Goal: Find specific page/section: Find specific page/section

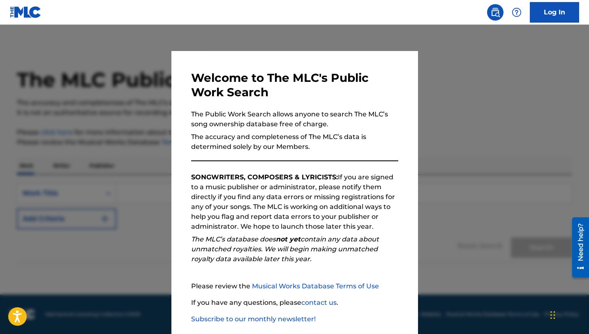
click at [374, 40] on div at bounding box center [294, 192] width 589 height 334
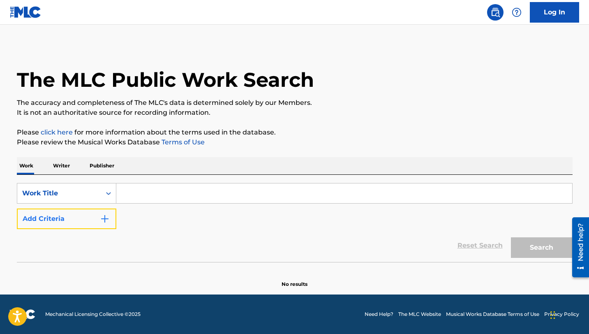
click at [99, 223] on button "Add Criteria" at bounding box center [66, 218] width 99 height 21
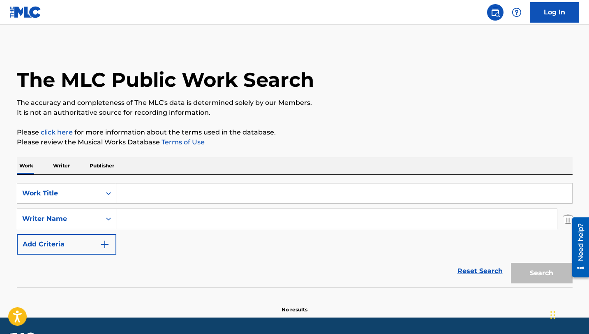
click at [131, 221] on input "Search Form" at bounding box center [336, 219] width 441 height 20
type input "[PERSON_NAME]"
click at [150, 195] on input "Search Form" at bounding box center [344, 193] width 456 height 20
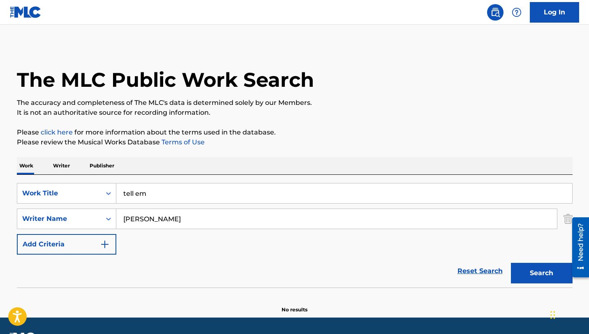
type input "tell em"
click at [511, 263] on button "Search" at bounding box center [542, 273] width 62 height 21
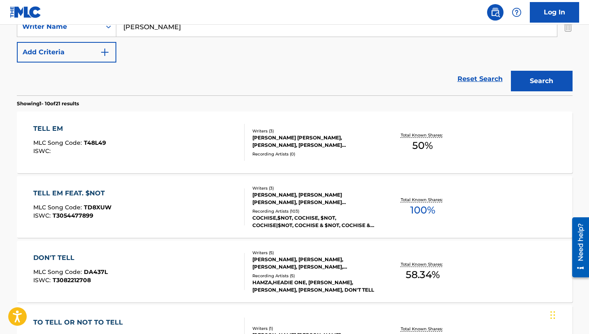
scroll to position [193, 0]
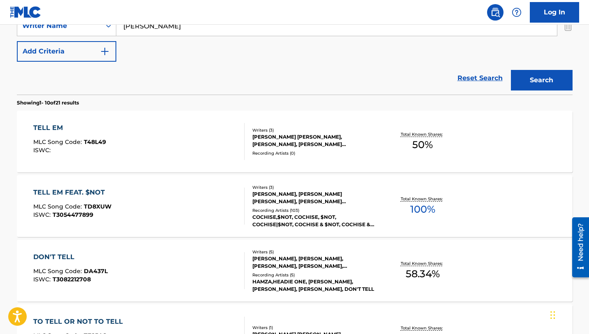
click at [67, 194] on div "TELL EM FEAT. $NOT" at bounding box center [72, 192] width 78 height 10
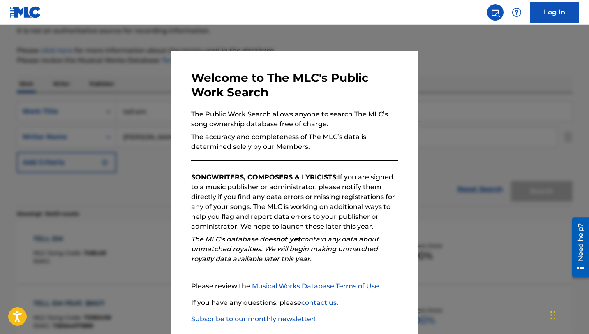
scroll to position [240, 0]
